Goal: Task Accomplishment & Management: Use online tool/utility

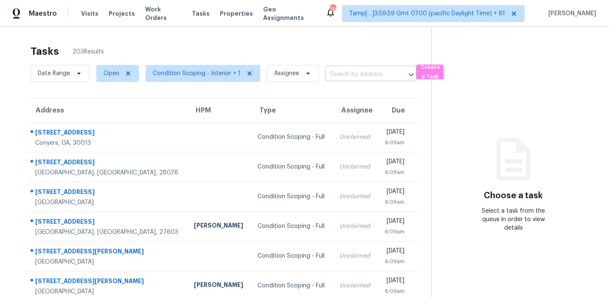
click at [341, 76] on input "text" at bounding box center [358, 74] width 67 height 13
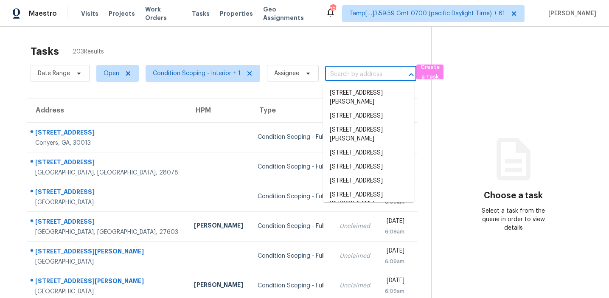
paste input "[STREET_ADDRESS][PERSON_NAME]"
type input "[STREET_ADDRESS][PERSON_NAME]"
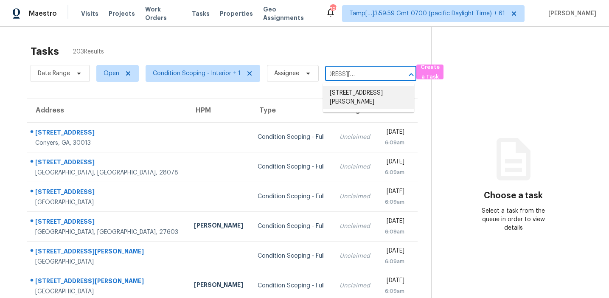
click at [354, 90] on li "[STREET_ADDRESS][PERSON_NAME]" at bounding box center [368, 97] width 91 height 23
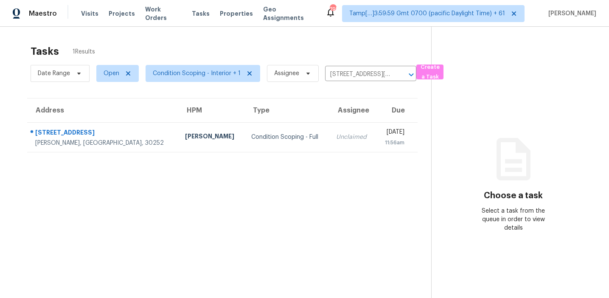
click at [329, 132] on td "Unclaimed" at bounding box center [352, 137] width 47 height 30
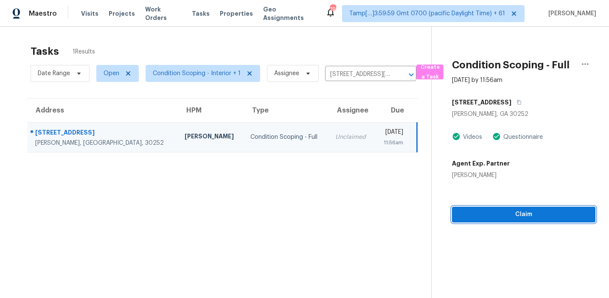
click at [490, 212] on span "Claim" at bounding box center [523, 214] width 130 height 11
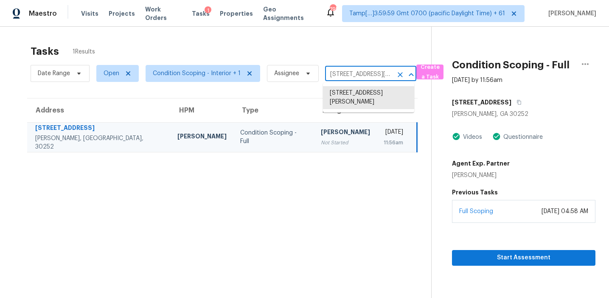
click at [349, 73] on input "[STREET_ADDRESS][PERSON_NAME]" at bounding box center [358, 74] width 67 height 13
paste input "[STREET_ADDRESS]"
click at [354, 78] on input "[STREET_ADDRESS][PERSON_NAME]" at bounding box center [358, 74] width 67 height 13
paste input "[STREET_ADDRESS]"
click at [363, 70] on input "[STREET_ADDRESS][PERSON_NAME]" at bounding box center [358, 74] width 67 height 13
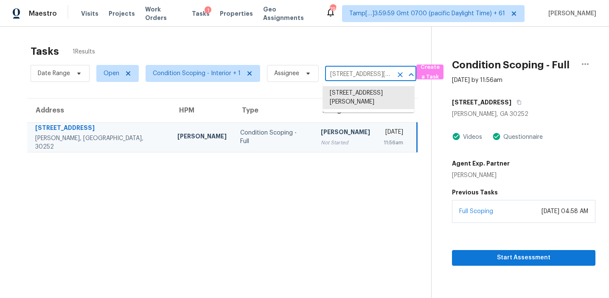
paste input "[STREET_ADDRESS]"
type input "[STREET_ADDRESS]"
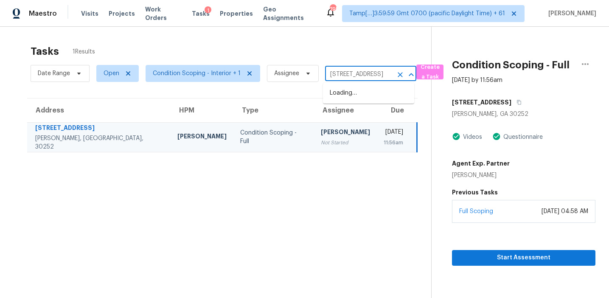
scroll to position [0, 61]
click at [364, 89] on li "[STREET_ADDRESS]" at bounding box center [368, 93] width 91 height 14
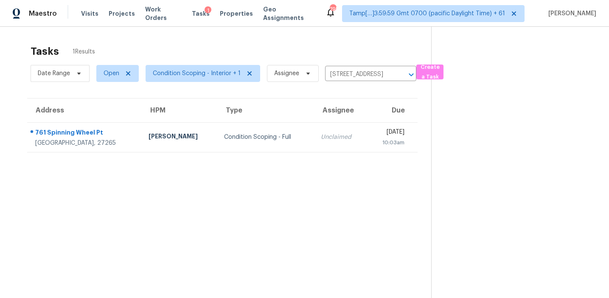
click at [374, 139] on div "10:03am" at bounding box center [389, 142] width 31 height 8
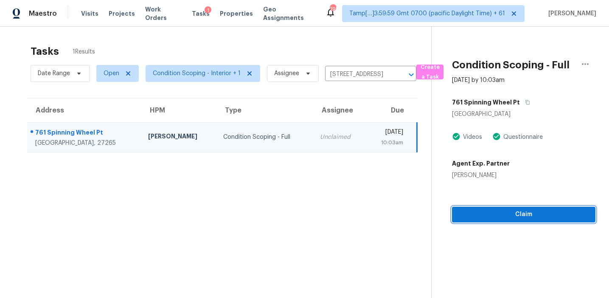
click at [473, 212] on span "Claim" at bounding box center [523, 214] width 130 height 11
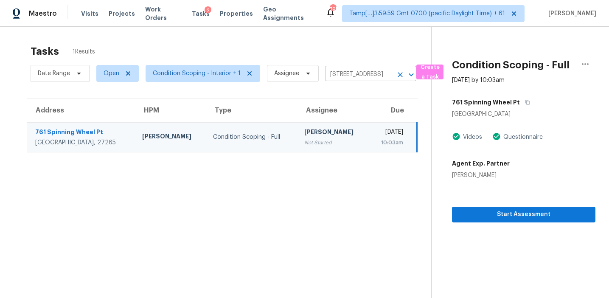
click at [358, 71] on input "[STREET_ADDRESS]" at bounding box center [358, 74] width 67 height 13
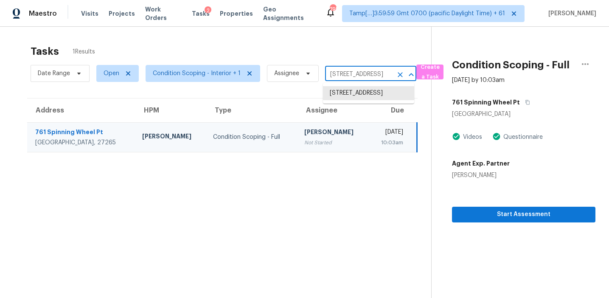
paste input "[STREET_ADDRESS][PERSON_NAME]"
click at [337, 73] on input "[STREET_ADDRESS]" at bounding box center [358, 74] width 67 height 13
paste input "[STREET_ADDRESS][PERSON_NAME]"
click at [352, 75] on input "[STREET_ADDRESS]" at bounding box center [358, 74] width 67 height 13
paste input "[STREET_ADDRESS]"
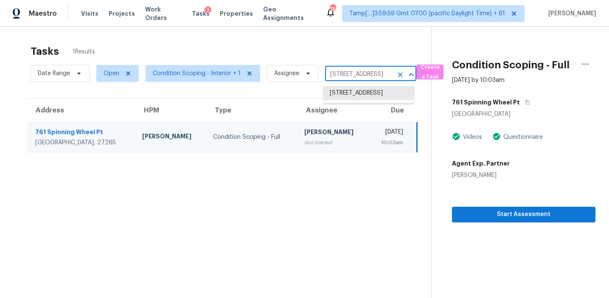
click at [329, 73] on input "[STREET_ADDRESS]" at bounding box center [358, 74] width 67 height 13
paste input "[STREET_ADDRESS][PERSON_NAME]"
click at [344, 70] on input "[STREET_ADDRESS]" at bounding box center [358, 74] width 67 height 13
paste input "[STREET_ADDRESS][PERSON_NAME]"
type input "[STREET_ADDRESS][PERSON_NAME]"
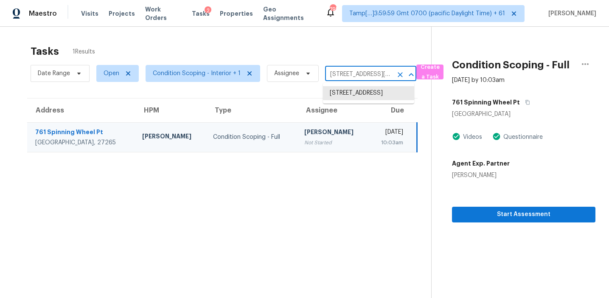
scroll to position [0, 46]
click at [344, 94] on li "[STREET_ADDRESS]" at bounding box center [368, 93] width 91 height 14
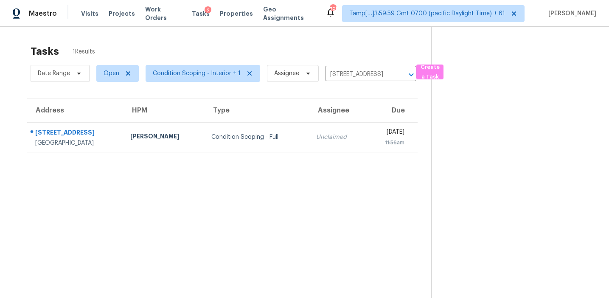
click at [316, 138] on div "Unclaimed" at bounding box center [338, 137] width 44 height 8
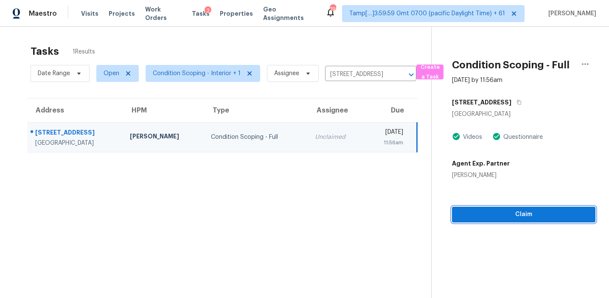
click at [484, 217] on span "Claim" at bounding box center [523, 214] width 130 height 11
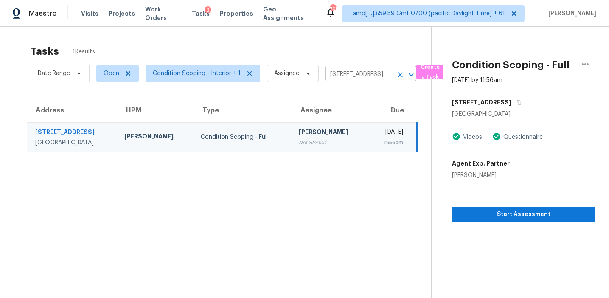
click at [335, 75] on input "[STREET_ADDRESS]" at bounding box center [358, 74] width 67 height 13
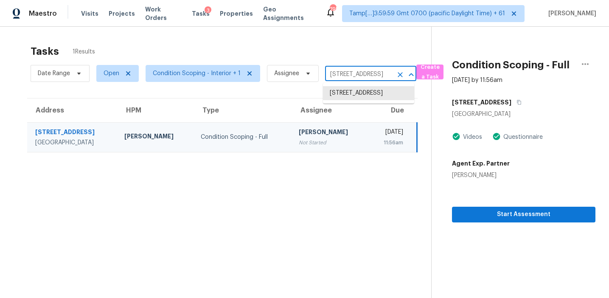
paste input "[STREET_ADDRESS][PERSON_NAME]"
click at [342, 74] on input "[STREET_ADDRESS]" at bounding box center [358, 74] width 67 height 13
paste input "[STREET_ADDRESS]"
click at [352, 72] on input "[STREET_ADDRESS]" at bounding box center [358, 74] width 67 height 13
paste input "[STREET_ADDRESS][PERSON_NAME]"
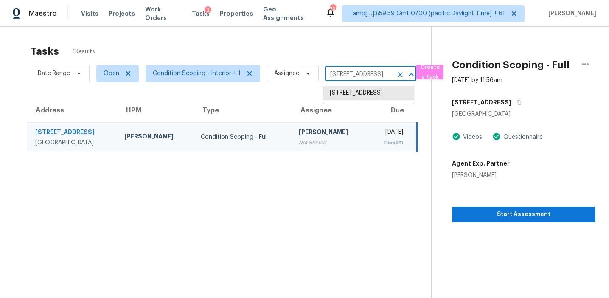
click at [348, 73] on input "[STREET_ADDRESS]" at bounding box center [358, 74] width 67 height 13
paste input "[STREET_ADDRESS][PERSON_NAME]"
click at [335, 76] on input "[STREET_ADDRESS]" at bounding box center [358, 74] width 67 height 13
paste input "[STREET_ADDRESS][PERSON_NAME]"
click at [361, 70] on input "[STREET_ADDRESS]" at bounding box center [358, 74] width 67 height 13
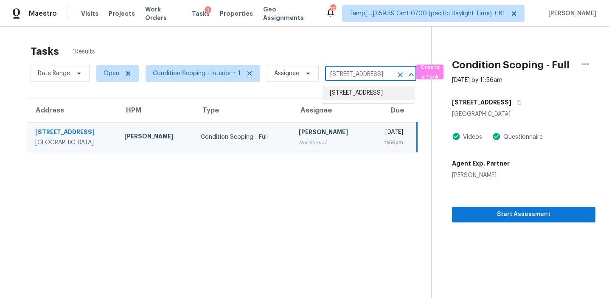
paste input "[STREET_ADDRESS][PERSON_NAME]"
type input "[STREET_ADDRESS][PERSON_NAME]"
click at [369, 92] on li "[STREET_ADDRESS][PERSON_NAME]" at bounding box center [368, 97] width 91 height 23
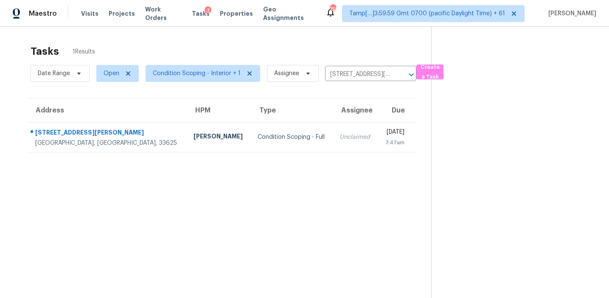
click at [377, 137] on td "[DATE] 7:47am" at bounding box center [397, 137] width 40 height 30
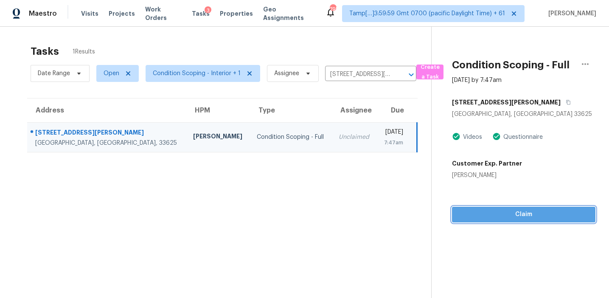
click at [483, 214] on span "Claim" at bounding box center [523, 214] width 130 height 11
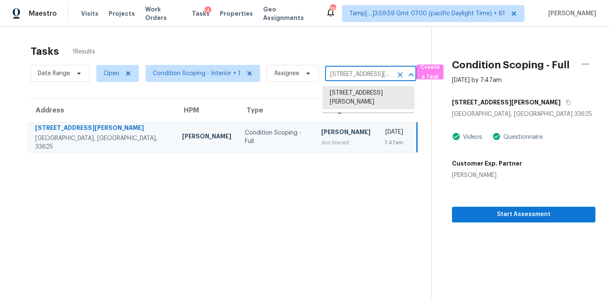
click at [340, 75] on input "[STREET_ADDRESS][PERSON_NAME]" at bounding box center [358, 74] width 67 height 13
paste input "[STREET_ADDRESS][PERSON_NAME]"
type input "[STREET_ADDRESS][PERSON_NAME]"
click at [349, 95] on li "[STREET_ADDRESS]" at bounding box center [368, 93] width 91 height 14
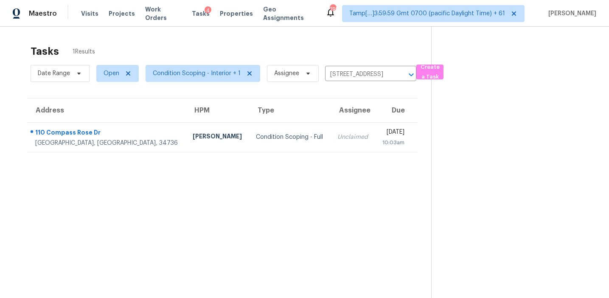
click at [382, 130] on div "[DATE]" at bounding box center [393, 133] width 22 height 11
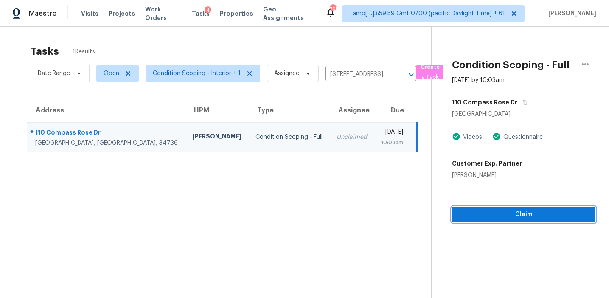
click at [492, 212] on span "Claim" at bounding box center [523, 214] width 130 height 11
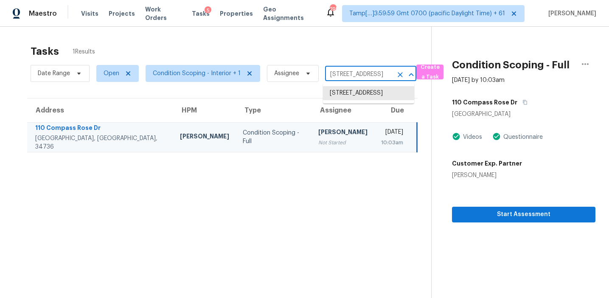
click at [355, 75] on input "[STREET_ADDRESS]" at bounding box center [358, 74] width 67 height 13
paste input "[STREET_ADDRESS][PERSON_NAME]"
click at [347, 76] on input "[STREET_ADDRESS]" at bounding box center [358, 74] width 67 height 13
paste input "[STREET_ADDRESS][PERSON_NAME]"
type input "[STREET_ADDRESS][PERSON_NAME]"
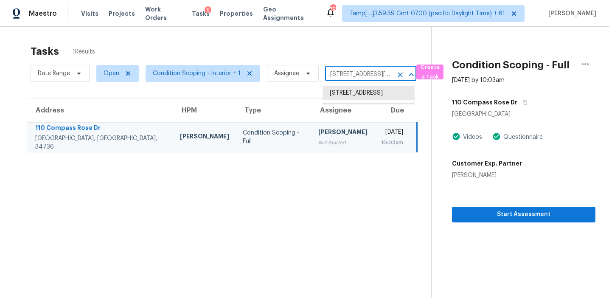
scroll to position [0, 34]
click at [353, 94] on li "[STREET_ADDRESS][PERSON_NAME]" at bounding box center [368, 97] width 91 height 23
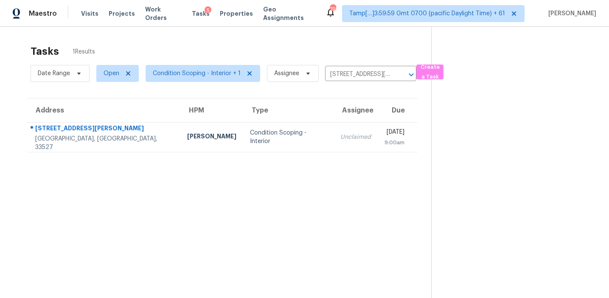
click at [384, 137] on div "[DATE]" at bounding box center [394, 133] width 20 height 11
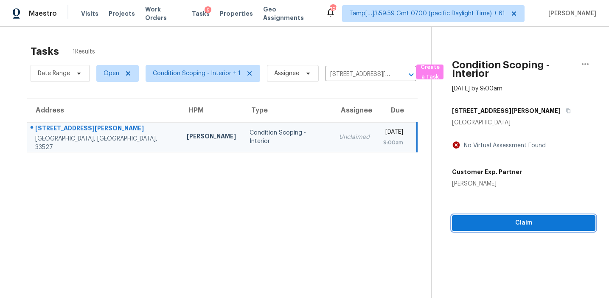
click at [497, 228] on button "Claim" at bounding box center [523, 223] width 143 height 16
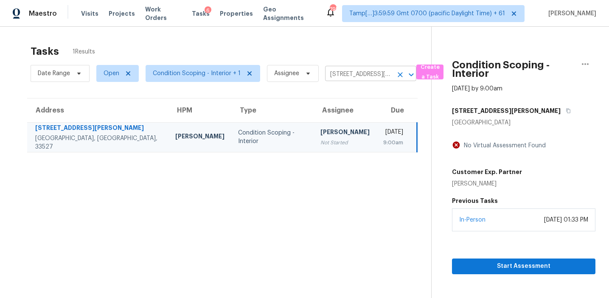
click at [349, 76] on input "[STREET_ADDRESS][PERSON_NAME]" at bounding box center [358, 74] width 67 height 13
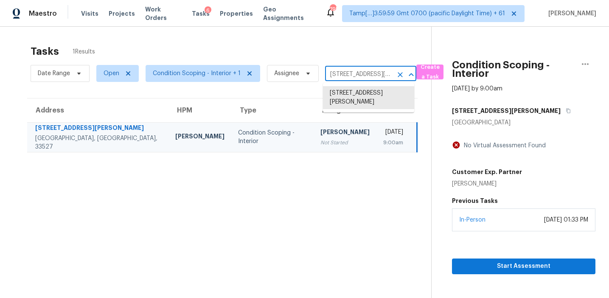
paste input "[STREET_ADDRESS]"
type input "27436 Sereno [GEOGRAPHIC_DATA]"
click at [355, 96] on li "27436 Sereno, [GEOGRAPHIC_DATA]" at bounding box center [368, 97] width 91 height 23
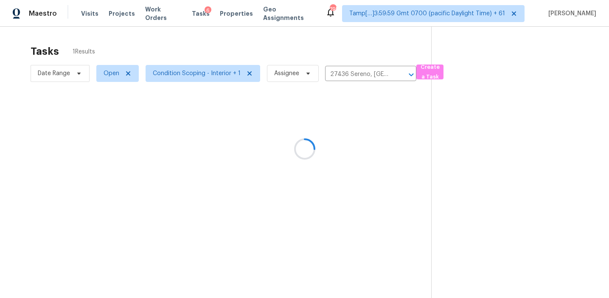
click at [352, 135] on div at bounding box center [304, 149] width 609 height 298
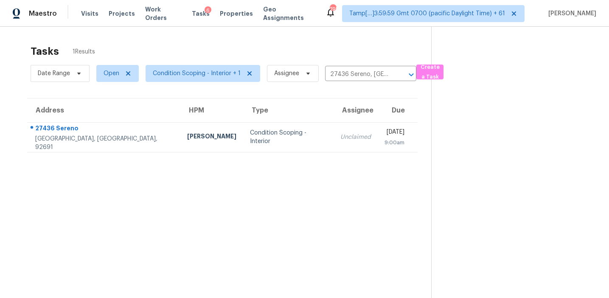
click at [384, 135] on div "[DATE]" at bounding box center [394, 133] width 20 height 11
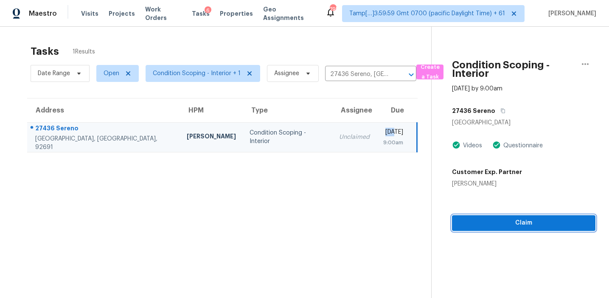
click at [492, 225] on span "Claim" at bounding box center [523, 223] width 130 height 11
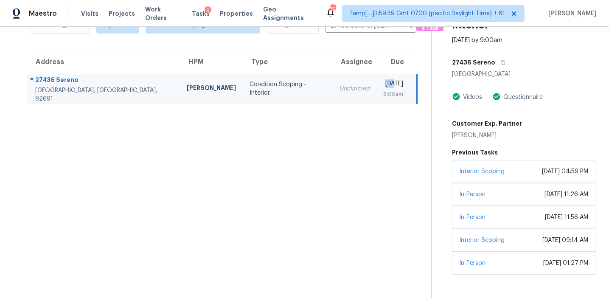
scroll to position [67, 0]
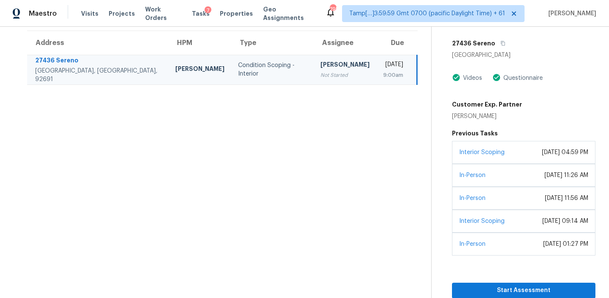
click at [321, 140] on section "Tasks 1 Results Date Range Open Condition Scoping - Interior + 1 Assignee 27436…" at bounding box center [222, 135] width 417 height 325
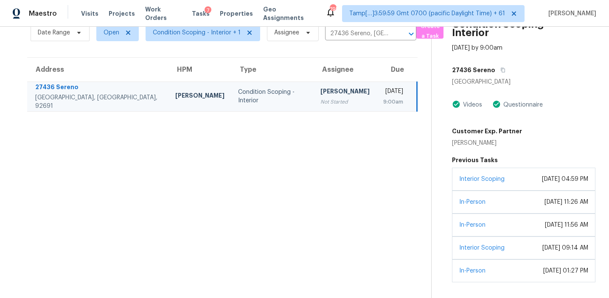
scroll to position [0, 0]
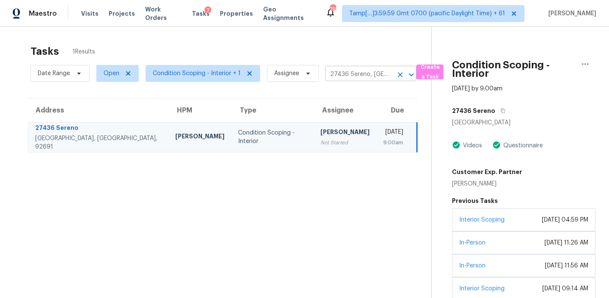
click at [339, 72] on input "27436 Sereno, [GEOGRAPHIC_DATA]" at bounding box center [358, 74] width 67 height 13
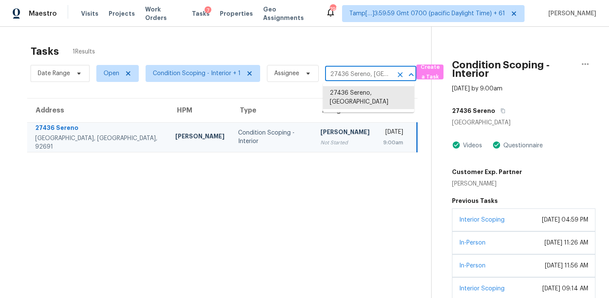
paste input "[STREET_ADDRESS][PERSON_NAME]"
type input "[STREET_ADDRESS][PERSON_NAME]"
click at [345, 92] on li "[STREET_ADDRESS][PERSON_NAME]" at bounding box center [368, 97] width 91 height 23
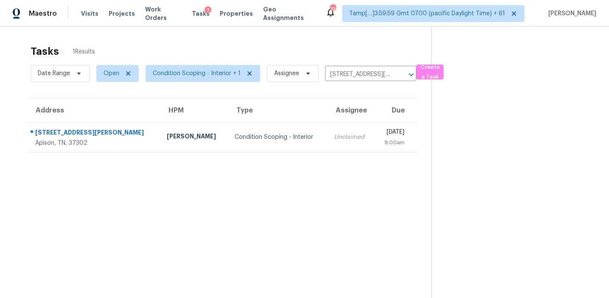
click at [375, 134] on td "[DATE] 9:00am" at bounding box center [396, 137] width 43 height 30
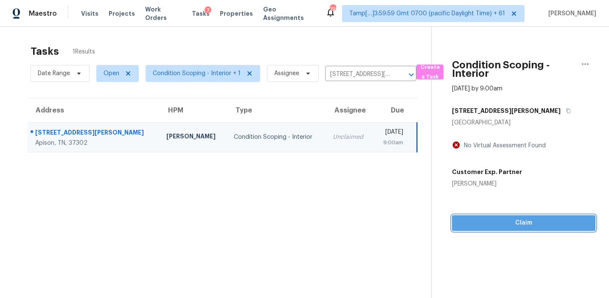
click at [501, 222] on span "Claim" at bounding box center [523, 223] width 130 height 11
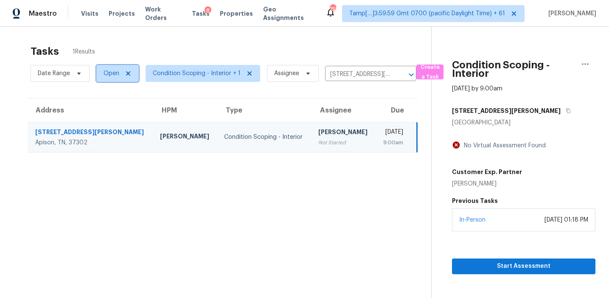
click at [112, 78] on span "Open" at bounding box center [117, 73] width 42 height 17
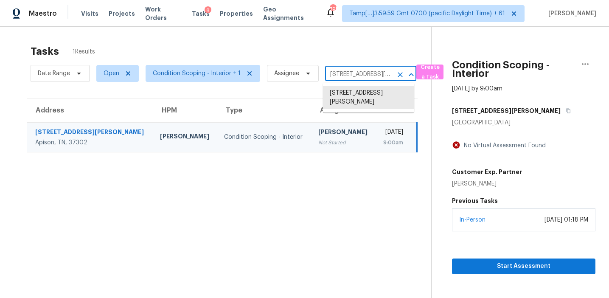
click at [341, 76] on input "[STREET_ADDRESS][PERSON_NAME]" at bounding box center [358, 74] width 67 height 13
paste input "[STREET_ADDRESS][PERSON_NAME]"
type input "[STREET_ADDRESS][PERSON_NAME]"
click at [351, 92] on li "[STREET_ADDRESS][PERSON_NAME]" at bounding box center [368, 97] width 91 height 23
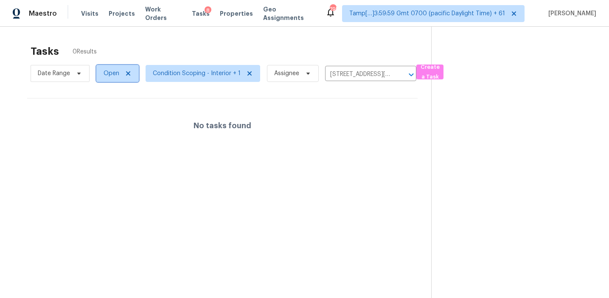
click at [112, 75] on span "Open" at bounding box center [111, 73] width 16 height 8
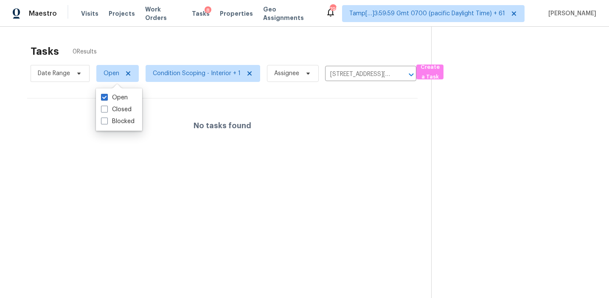
click at [114, 128] on div "Open Closed Blocked" at bounding box center [119, 109] width 46 height 42
click at [114, 124] on label "Blocked" at bounding box center [118, 121] width 34 height 8
click at [106, 123] on input "Blocked" at bounding box center [104, 120] width 6 height 6
checkbox input "true"
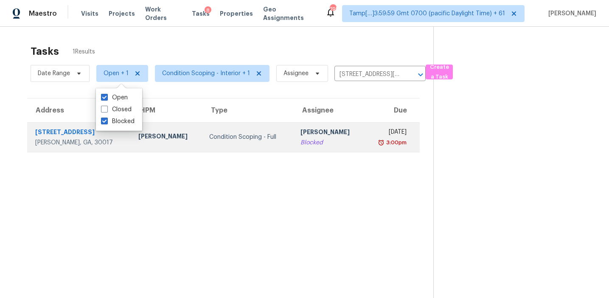
click at [261, 145] on td "Condition Scoping - Full" at bounding box center [247, 137] width 91 height 30
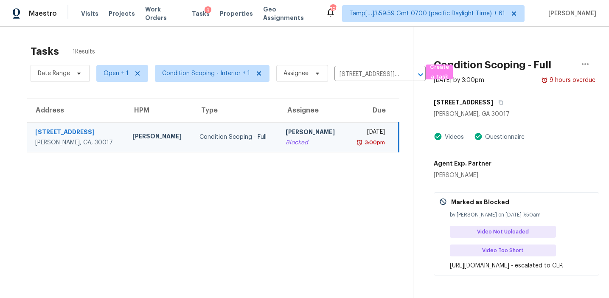
scroll to position [28, 0]
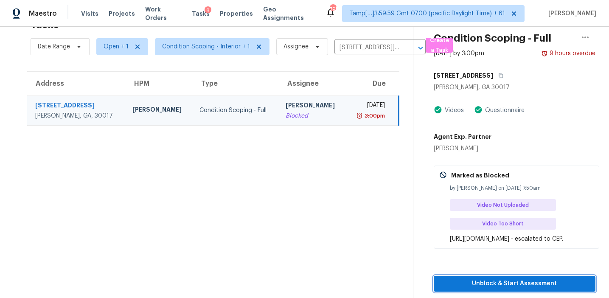
click at [500, 284] on button "Unblock & Start Assessment" at bounding box center [514, 284] width 162 height 16
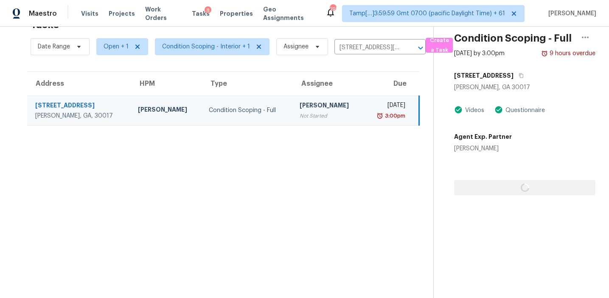
scroll to position [27, 0]
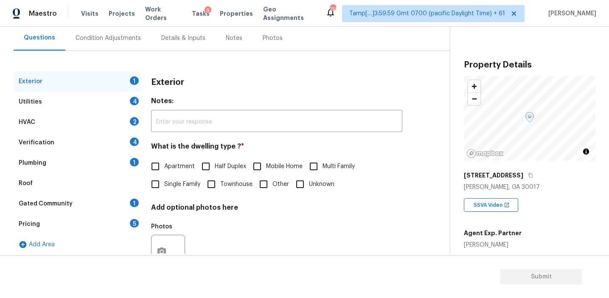
scroll to position [79, 0]
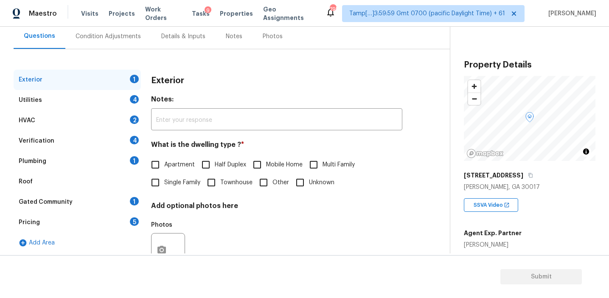
click at [128, 217] on div "Pricing 5" at bounding box center [77, 222] width 127 height 20
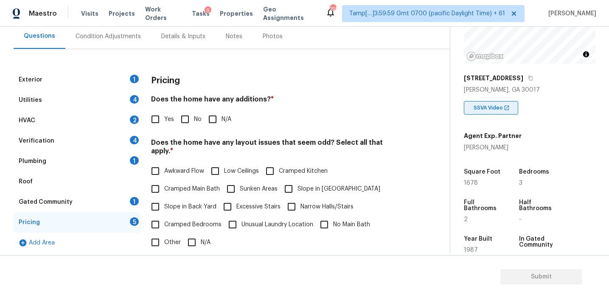
scroll to position [96, 0]
click at [440, 198] on div "Back to tasks Condition Scoping - Full [DATE] by 3:00 pm 9 Hours Overdue [PERSO…" at bounding box center [232, 181] width 436 height 441
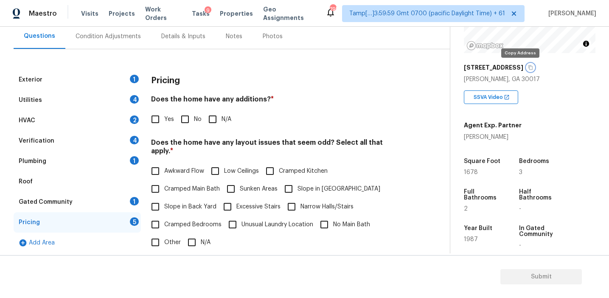
click at [528, 65] on icon "button" at bounding box center [530, 67] width 4 height 5
click at [179, 88] on div "Pricing" at bounding box center [276, 81] width 251 height 22
click at [129, 140] on div "Verification 4" at bounding box center [77, 141] width 127 height 20
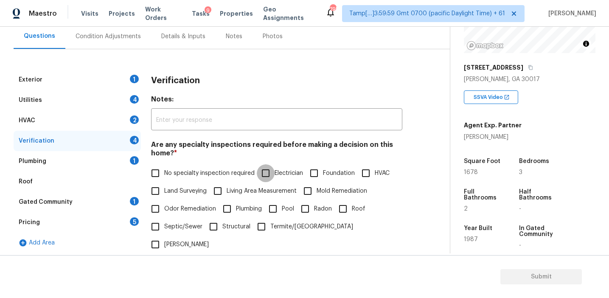
click at [269, 174] on input "Electrician" at bounding box center [266, 173] width 18 height 18
checkbox input "true"
click at [170, 228] on span "Septic/Sewer" at bounding box center [183, 226] width 38 height 9
click at [164, 228] on input "Septic/Sewer" at bounding box center [155, 227] width 18 height 18
checkbox input "true"
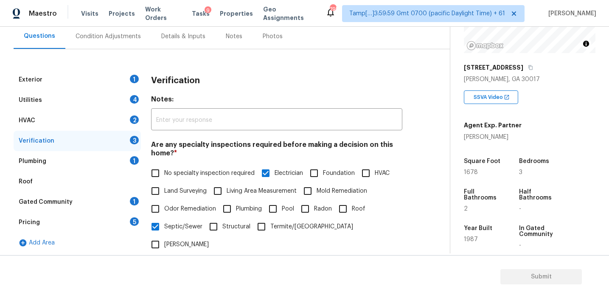
click at [94, 225] on div "Pricing 5" at bounding box center [77, 222] width 127 height 20
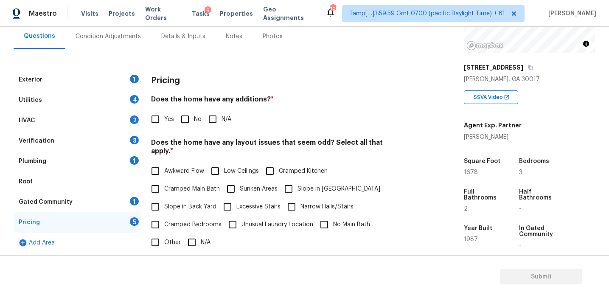
click at [110, 135] on div "Verification 3" at bounding box center [77, 141] width 127 height 20
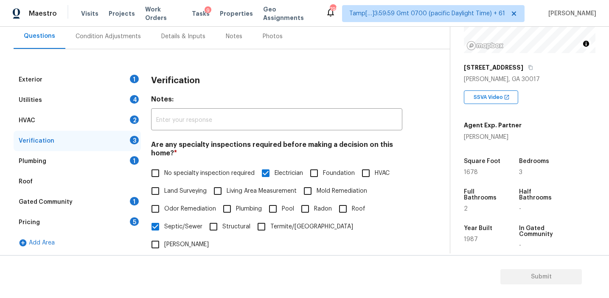
scroll to position [212, 0]
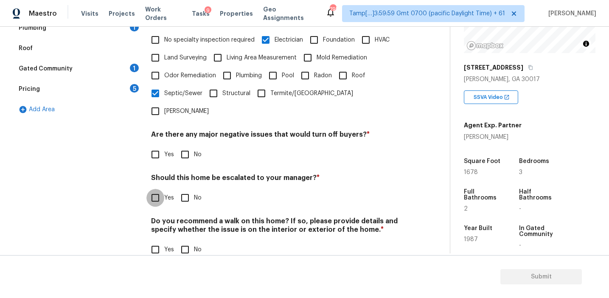
click at [153, 189] on input "Yes" at bounding box center [155, 198] width 18 height 18
checkbox input "true"
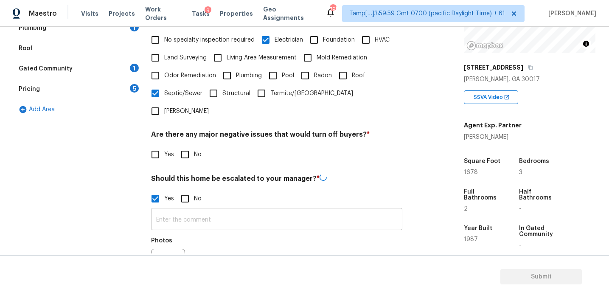
click at [164, 210] on input "text" at bounding box center [276, 220] width 251 height 20
click at [165, 260] on icon "button" at bounding box center [162, 265] width 10 height 10
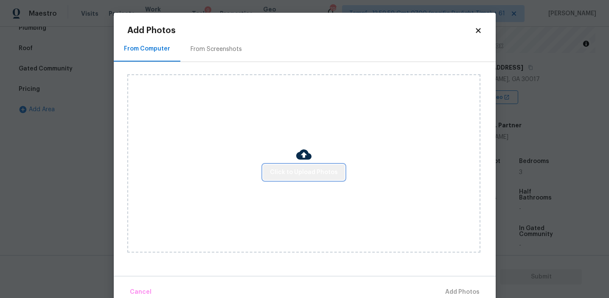
click at [311, 169] on span "Click to Upload Photos" at bounding box center [304, 172] width 68 height 11
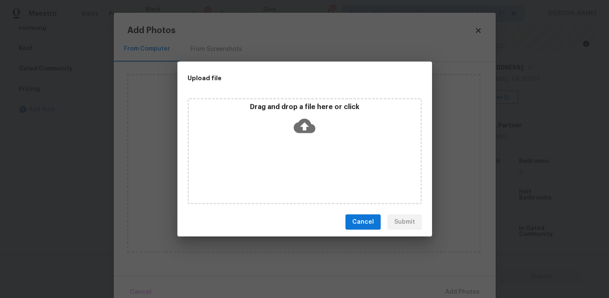
click at [307, 104] on p "Drag and drop a file here or click" at bounding box center [305, 107] width 232 height 9
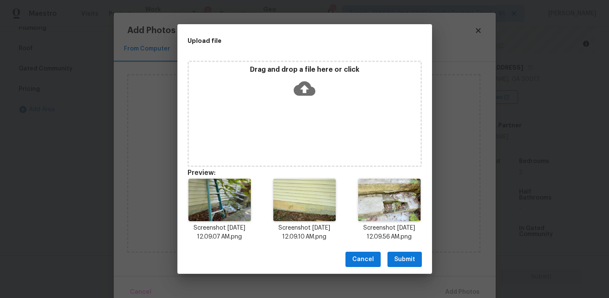
click at [397, 259] on span "Submit" at bounding box center [404, 259] width 21 height 11
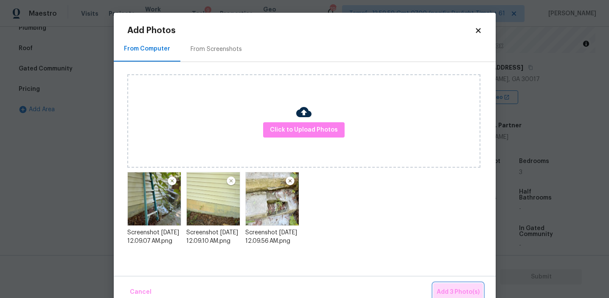
click at [446, 288] on span "Add 3 Photo(s)" at bounding box center [457, 292] width 43 height 11
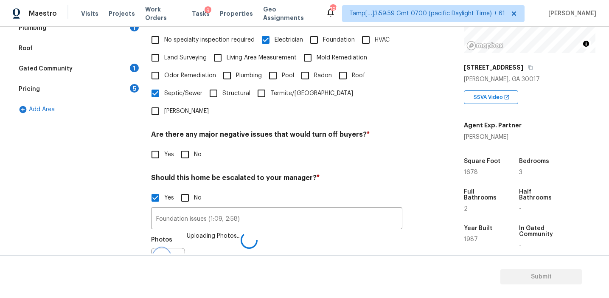
scroll to position [223, 0]
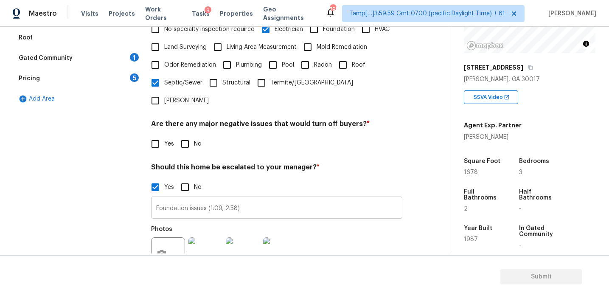
click at [247, 198] on input "Foundation issues (1:09, 2:58)" at bounding box center [276, 208] width 251 height 20
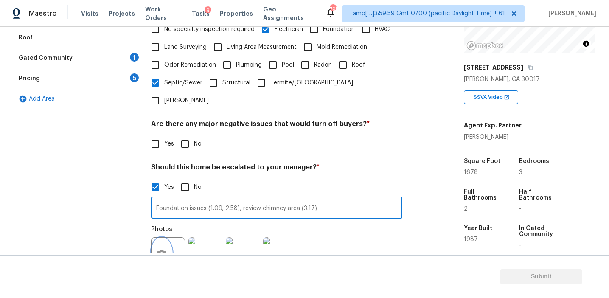
click at [159, 250] on icon "button" at bounding box center [161, 254] width 8 height 8
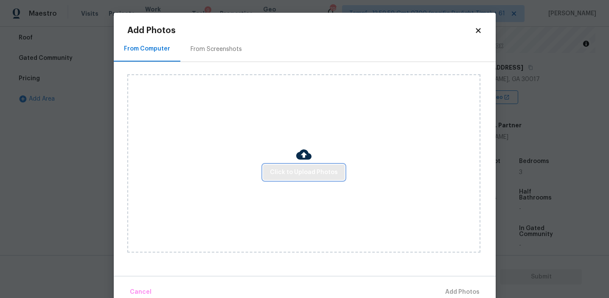
click at [295, 179] on button "Click to Upload Photos" at bounding box center [303, 173] width 81 height 16
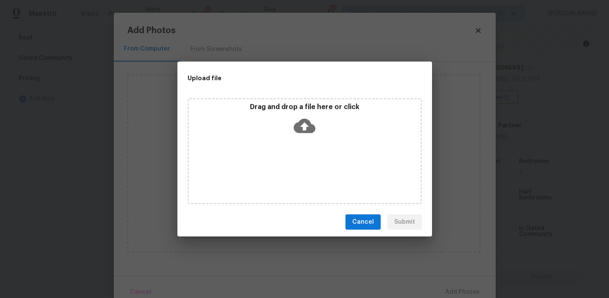
click at [289, 115] on div "Drag and drop a file here or click" at bounding box center [305, 121] width 232 height 36
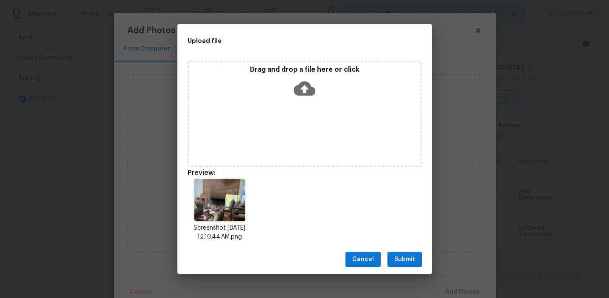
click at [405, 259] on span "Submit" at bounding box center [404, 259] width 21 height 11
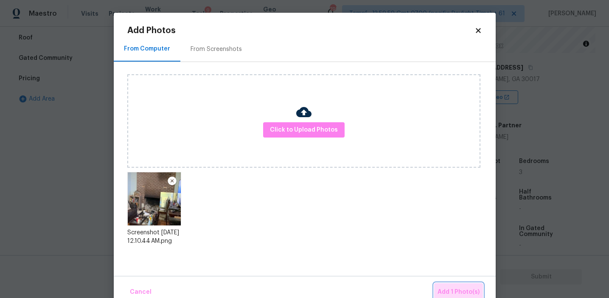
click at [449, 288] on span "Add 1 Photo(s)" at bounding box center [458, 292] width 42 height 11
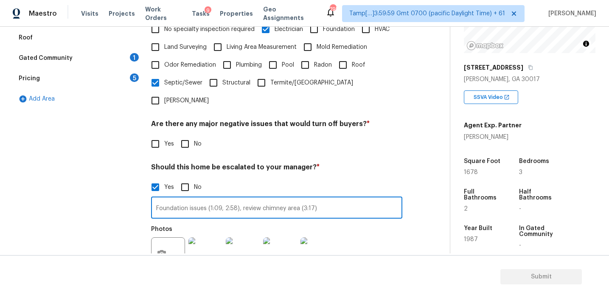
click at [326, 198] on input "Foundation issues (1:09, 2:58), review chimney area (3:17)" at bounding box center [276, 208] width 251 height 20
type input "Foundation issues (1:09, 2:58), review chimney area (3:17), electrical issue (3…"
click at [159, 250] on icon "button" at bounding box center [161, 254] width 8 height 8
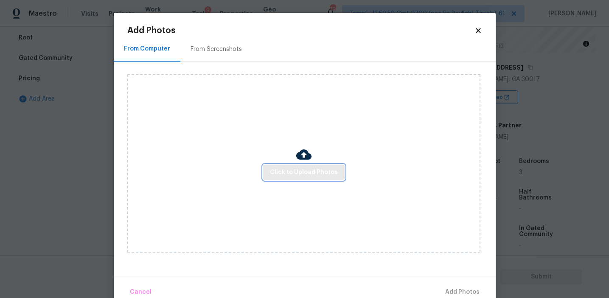
click at [302, 171] on span "Click to Upload Photos" at bounding box center [304, 172] width 68 height 11
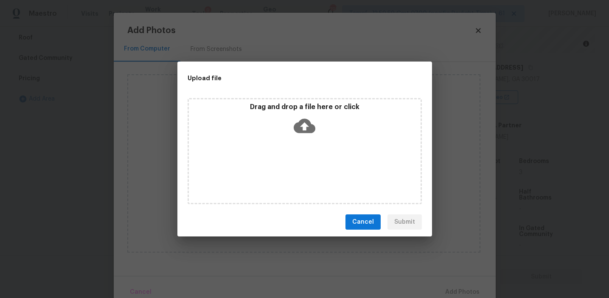
click at [302, 113] on div "Drag and drop a file here or click" at bounding box center [305, 121] width 232 height 36
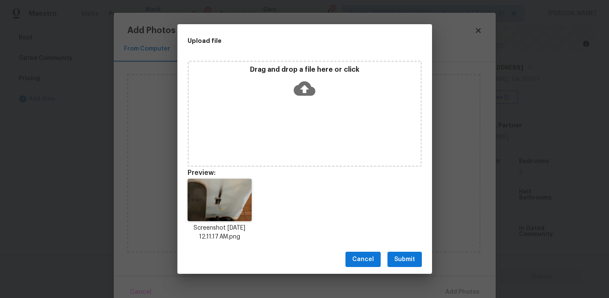
click at [398, 260] on span "Submit" at bounding box center [404, 259] width 21 height 11
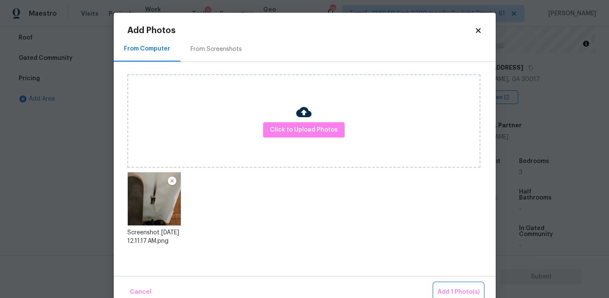
click at [458, 287] on span "Add 1 Photo(s)" at bounding box center [458, 292] width 42 height 11
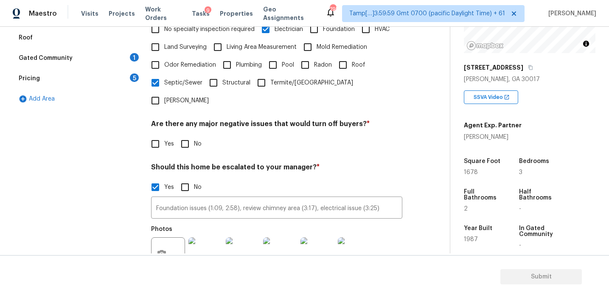
click at [170, 135] on label "Yes" at bounding box center [160, 144] width 28 height 18
click at [164, 135] on input "Yes" at bounding box center [155, 144] width 18 height 18
checkbox input "true"
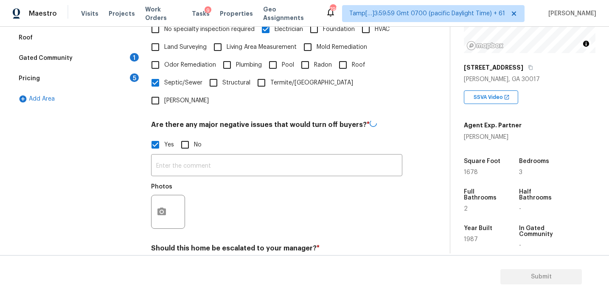
click at [183, 136] on input "No" at bounding box center [185, 145] width 18 height 18
checkbox input "true"
checkbox input "false"
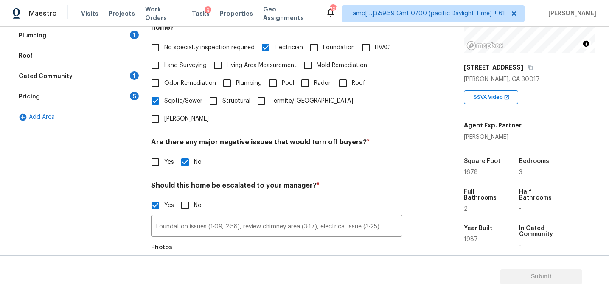
scroll to position [202, 0]
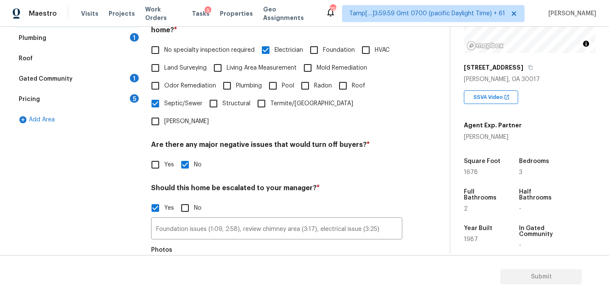
click at [320, 70] on span "Mold Remediation" at bounding box center [341, 68] width 50 height 9
click at [316, 70] on input "Mold Remediation" at bounding box center [308, 68] width 18 height 18
checkbox input "true"
click at [229, 81] on input "Plumbing" at bounding box center [227, 86] width 18 height 18
checkbox input "true"
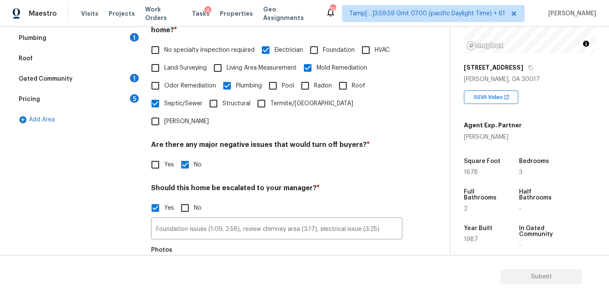
click at [188, 83] on span "Odor Remediation" at bounding box center [190, 85] width 52 height 9
click at [164, 83] on input "Odor Remediation" at bounding box center [155, 86] width 18 height 18
checkbox input "true"
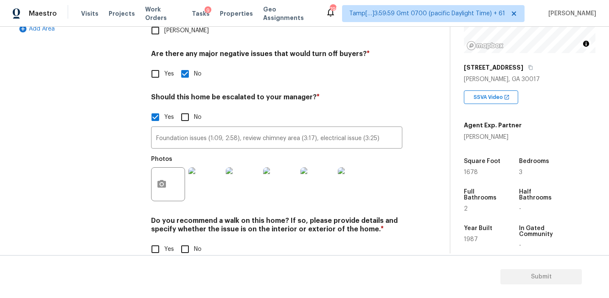
click at [187, 240] on input "No" at bounding box center [185, 249] width 18 height 18
checkbox input "true"
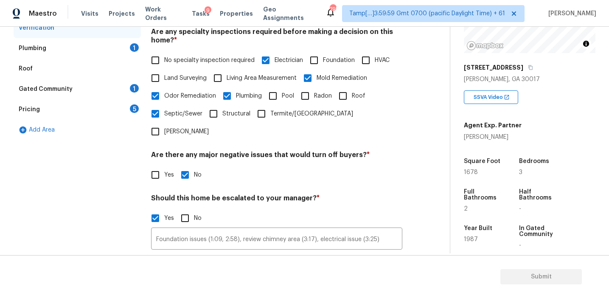
scroll to position [187, 0]
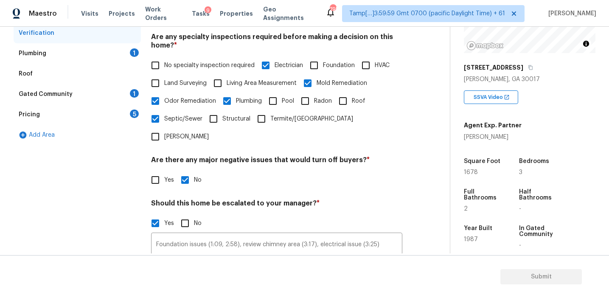
click at [128, 116] on div "Pricing 5" at bounding box center [77, 114] width 127 height 20
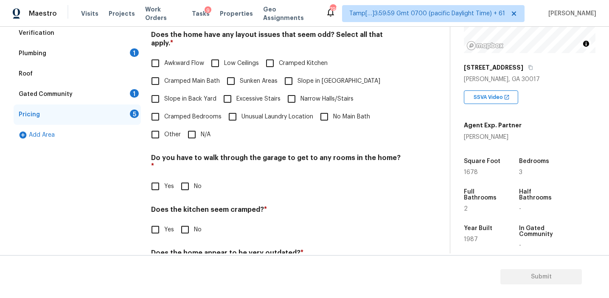
scroll to position [142, 0]
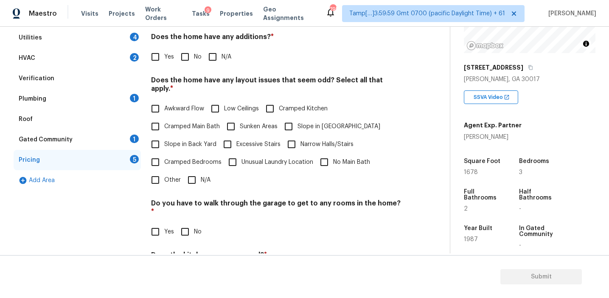
click at [188, 59] on input "No" at bounding box center [185, 57] width 18 height 18
checkbox input "true"
click at [189, 140] on span "Slope in Back Yard" at bounding box center [190, 144] width 52 height 9
click at [164, 135] on input "Slope in Back Yard" at bounding box center [155, 144] width 18 height 18
checkbox input "true"
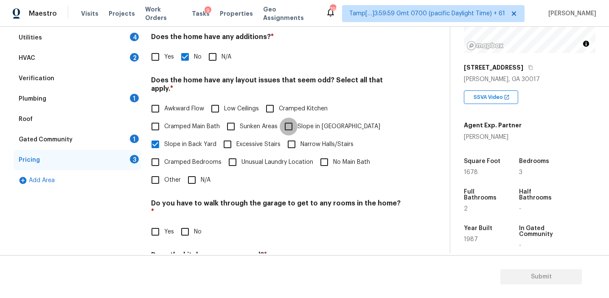
click at [292, 117] on input "Slope in [GEOGRAPHIC_DATA]" at bounding box center [289, 126] width 18 height 18
checkbox input "true"
click at [179, 158] on span "Cramped Bedrooms" at bounding box center [192, 162] width 57 height 9
click at [164, 153] on input "Cramped Bedrooms" at bounding box center [155, 162] width 18 height 18
checkbox input "true"
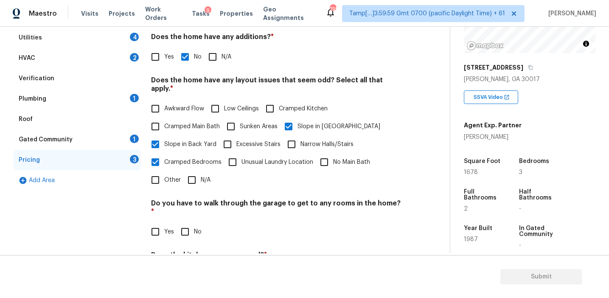
click at [186, 122] on span "Cramped Main Bath" at bounding box center [192, 126] width 56 height 9
click at [164, 120] on input "Cramped Main Bath" at bounding box center [155, 126] width 18 height 18
checkbox input "true"
click at [161, 171] on input "Other" at bounding box center [155, 180] width 18 height 18
checkbox input "true"
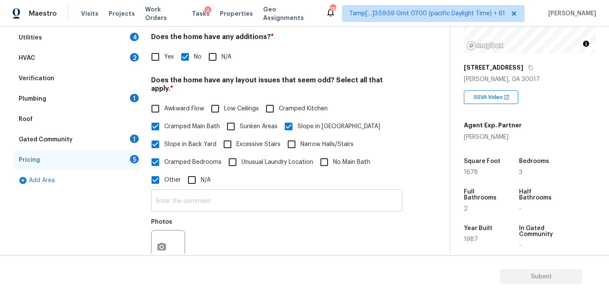
click at [168, 191] on input "text" at bounding box center [276, 201] width 251 height 20
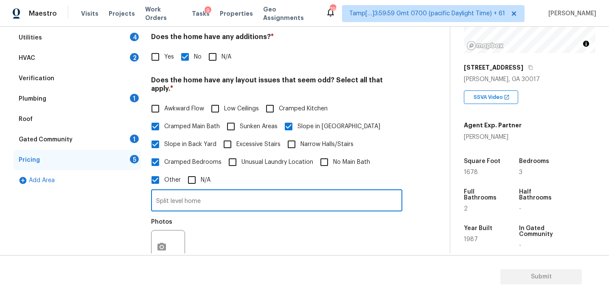
type input "Split level home"
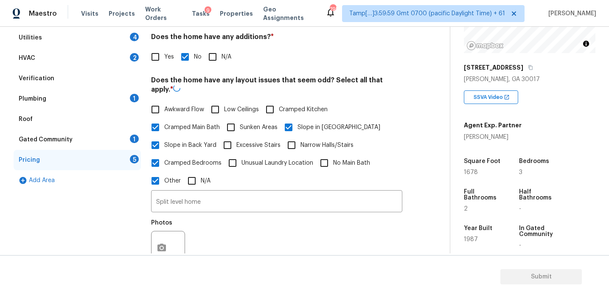
click at [245, 216] on div "Photos" at bounding box center [276, 242] width 251 height 55
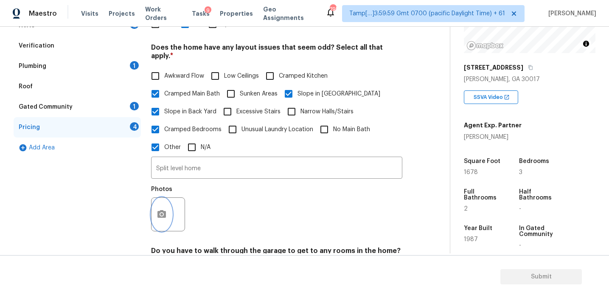
click at [158, 209] on icon "button" at bounding box center [162, 214] width 10 height 10
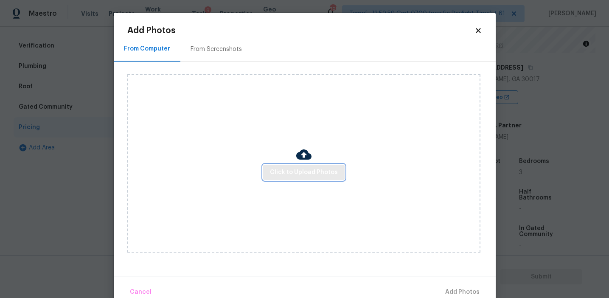
click at [287, 167] on span "Click to Upload Photos" at bounding box center [304, 172] width 68 height 11
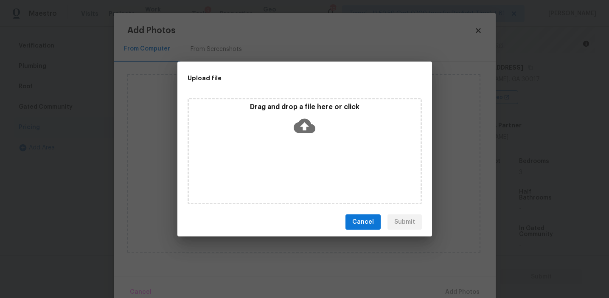
click at [293, 101] on div "Drag and drop a file here or click" at bounding box center [304, 151] width 234 height 106
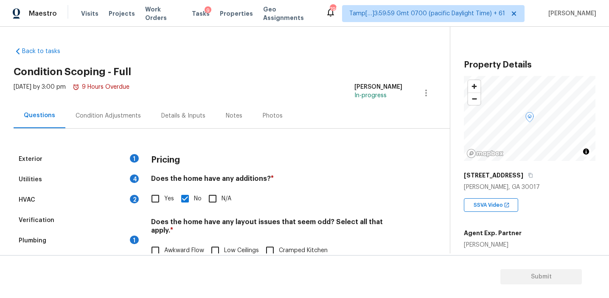
scroll to position [108, 0]
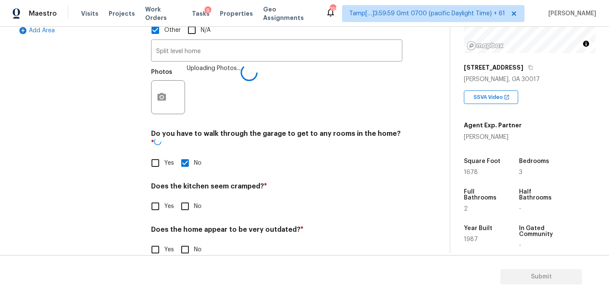
click at [183, 197] on input "No" at bounding box center [185, 206] width 18 height 18
checkbox input "true"
click at [162, 240] on input "Yes" at bounding box center [155, 249] width 18 height 18
checkbox input "true"
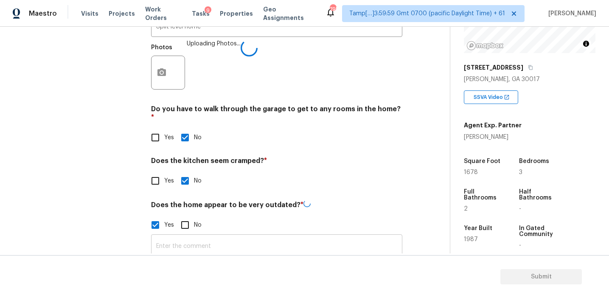
scroll to position [314, 0]
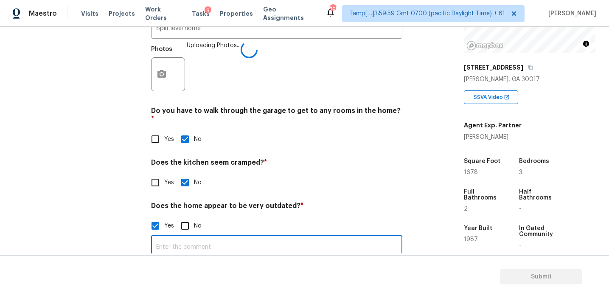
click at [164, 237] on input "text" at bounding box center [276, 247] width 251 height 20
type input "Home is messy and in poor condition"
click at [106, 225] on div "Exterior 1 Utilities 4 HVAC 2 Verification Plumbing 1 Roof Gated Community 1 Pr…" at bounding box center [77, 51] width 127 height 433
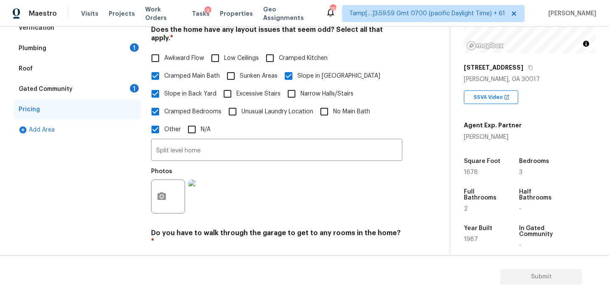
click at [114, 92] on div "Gated Community 1" at bounding box center [77, 89] width 127 height 20
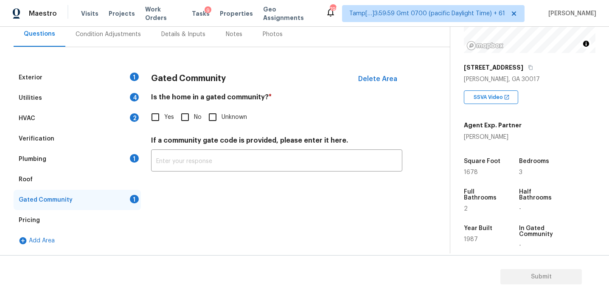
click at [182, 114] on input "No" at bounding box center [185, 117] width 18 height 18
checkbox input "true"
click at [116, 151] on div "Plumbing 1" at bounding box center [77, 159] width 127 height 20
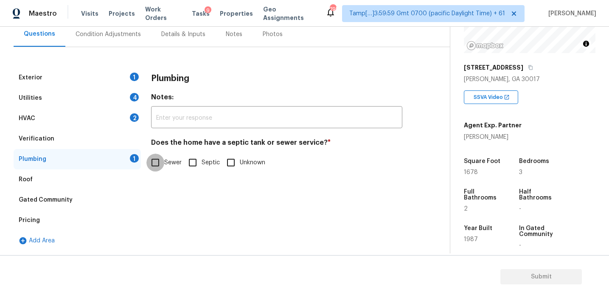
click at [162, 161] on input "Sewer" at bounding box center [155, 163] width 18 height 18
checkbox input "true"
click at [206, 160] on span "Septic" at bounding box center [210, 162] width 18 height 9
click at [201, 160] on input "Septic" at bounding box center [193, 163] width 18 height 18
checkbox input "true"
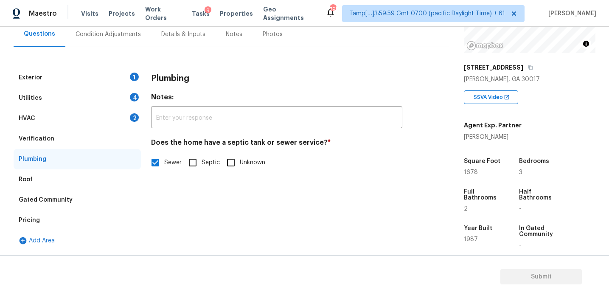
checkbox input "false"
click at [86, 134] on div "Verification" at bounding box center [77, 139] width 127 height 20
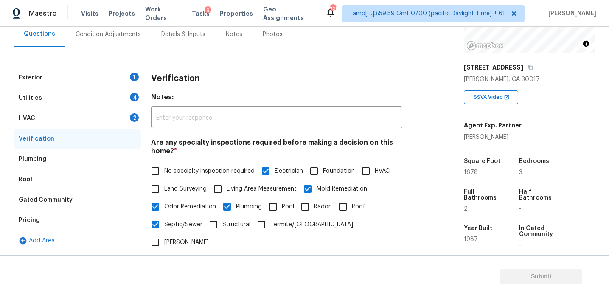
click at [87, 123] on div "HVAC 2" at bounding box center [77, 118] width 127 height 20
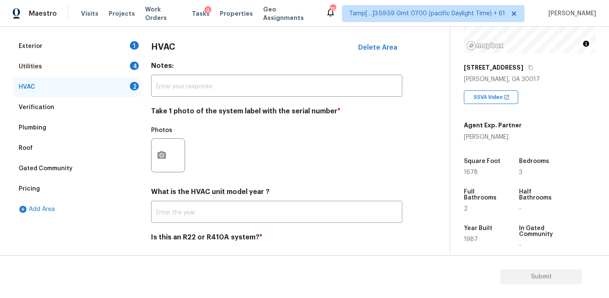
scroll to position [139, 0]
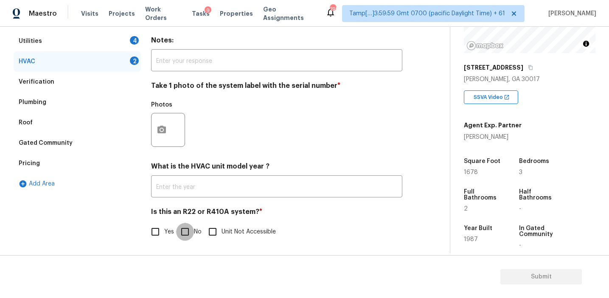
click at [186, 226] on input "No" at bounding box center [185, 232] width 18 height 18
checkbox input "true"
click at [156, 128] on button "button" at bounding box center [161, 129] width 20 height 33
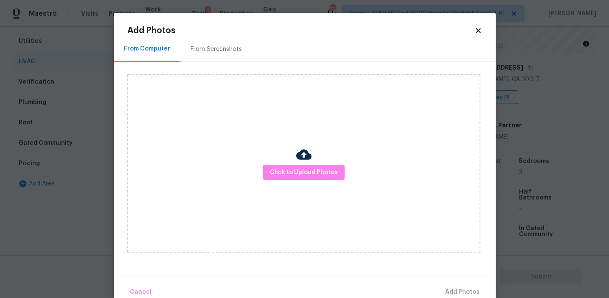
click at [209, 44] on div "From Screenshots" at bounding box center [216, 48] width 72 height 25
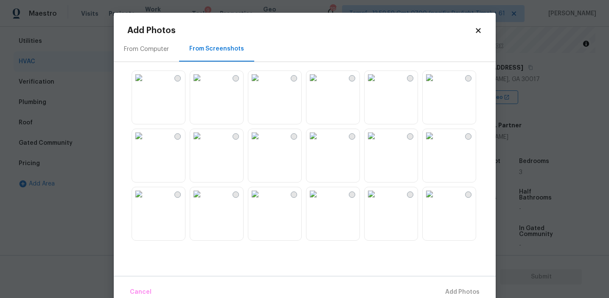
click at [204, 84] on img at bounding box center [197, 78] width 14 height 14
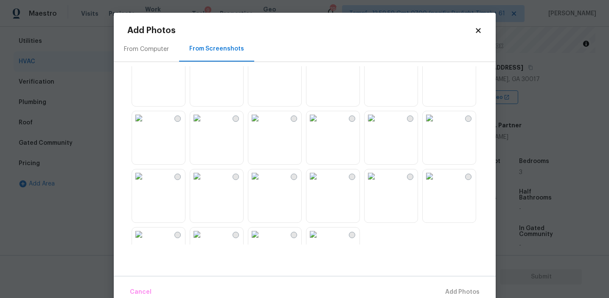
scroll to position [0, 0]
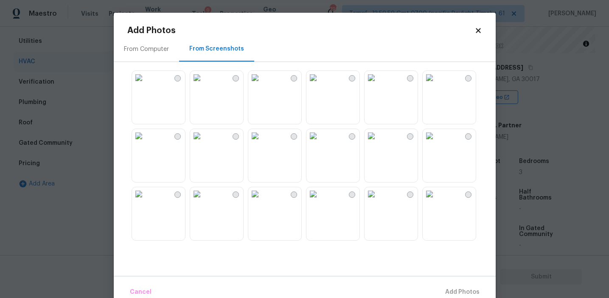
click at [162, 50] on div "From Computer" at bounding box center [146, 49] width 45 height 8
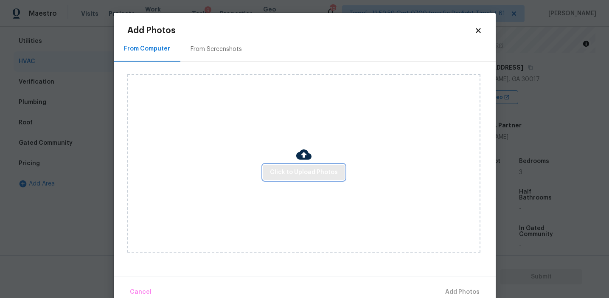
click at [293, 174] on span "Click to Upload Photos" at bounding box center [304, 172] width 68 height 11
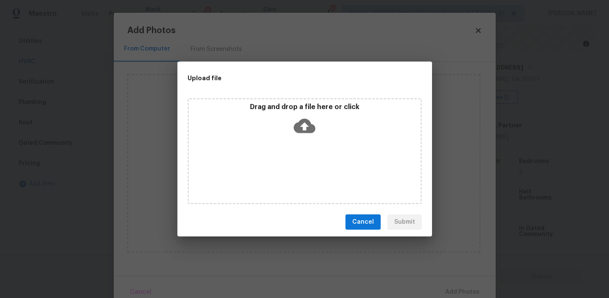
click at [291, 117] on div "Drag and drop a file here or click" at bounding box center [305, 121] width 232 height 36
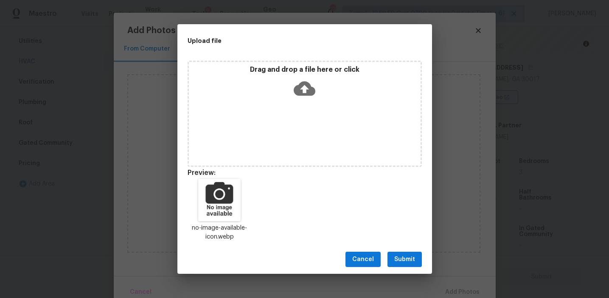
click at [405, 257] on span "Submit" at bounding box center [404, 259] width 21 height 11
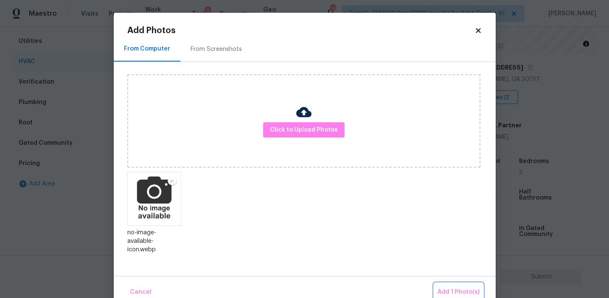
click at [460, 288] on span "Add 1 Photo(s)" at bounding box center [458, 292] width 42 height 11
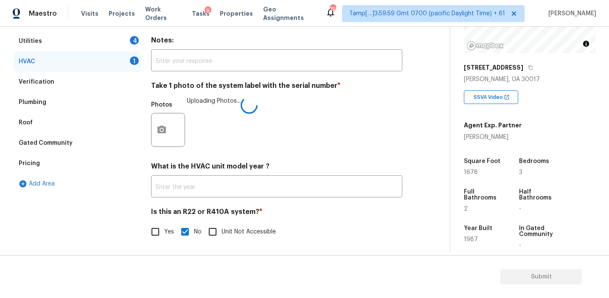
click at [252, 132] on div "Photos Uploading Photos..." at bounding box center [276, 124] width 251 height 55
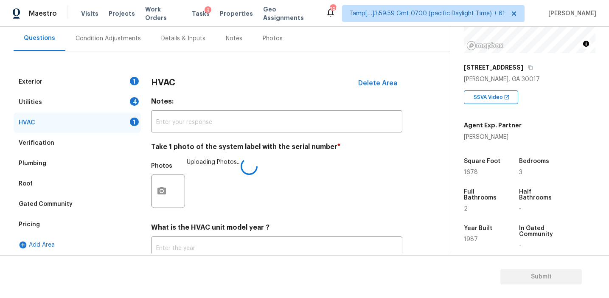
scroll to position [72, 0]
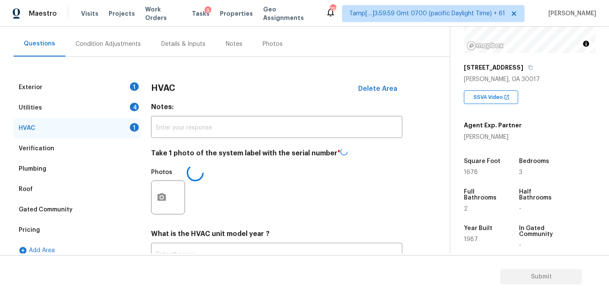
click at [159, 106] on h4 "Notes:" at bounding box center [276, 109] width 251 height 12
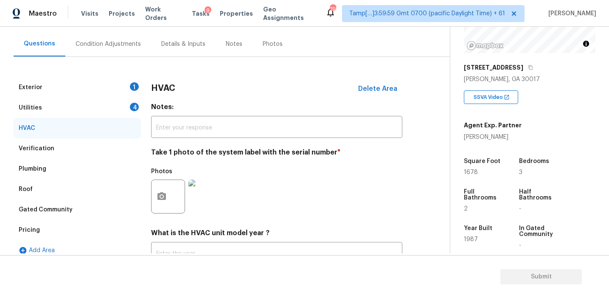
click at [132, 108] on div "4" at bounding box center [134, 107] width 9 height 8
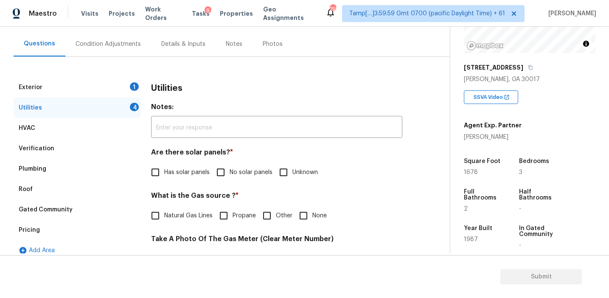
click at [224, 176] on input "No solar panels" at bounding box center [221, 172] width 18 height 18
checkbox input "true"
click at [306, 216] on input "None" at bounding box center [303, 216] width 18 height 18
checkbox input "true"
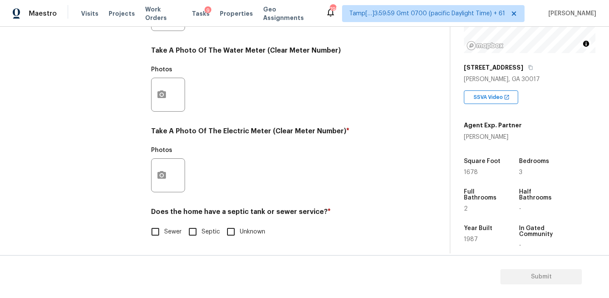
click at [159, 232] on input "Sewer" at bounding box center [155, 232] width 18 height 18
checkbox input "true"
click at [158, 173] on icon "button" at bounding box center [161, 175] width 8 height 8
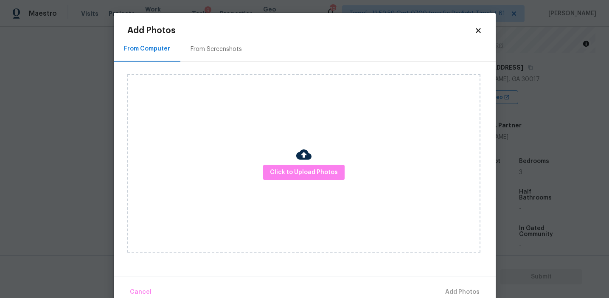
click at [104, 174] on body "Maestro Visits Projects Work Orders Tasks 9 Properties Geo Assignments 795 Tamp…" at bounding box center [304, 149] width 609 height 298
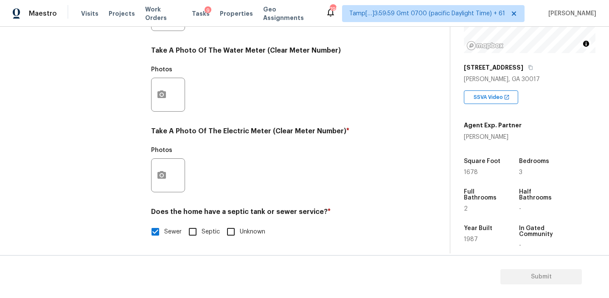
click at [187, 234] on input "Septic" at bounding box center [193, 232] width 18 height 18
checkbox input "true"
checkbox input "false"
click at [155, 168] on button "button" at bounding box center [161, 175] width 20 height 33
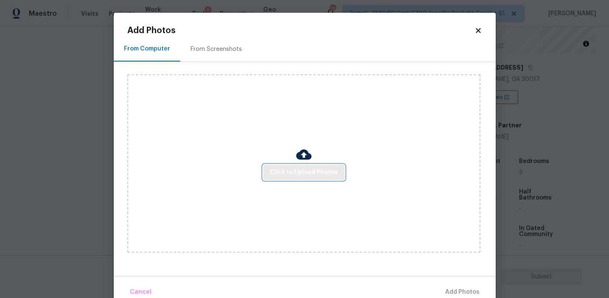
click at [274, 170] on span "Click to Upload Photos" at bounding box center [304, 172] width 68 height 11
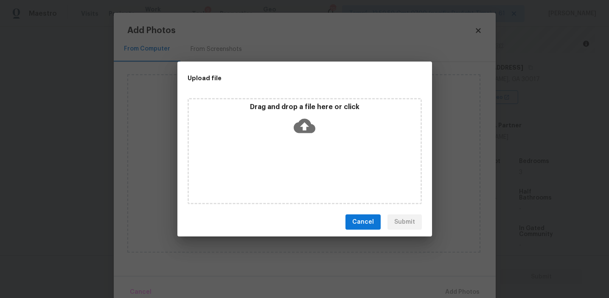
click at [277, 109] on p "Drag and drop a file here or click" at bounding box center [305, 107] width 232 height 9
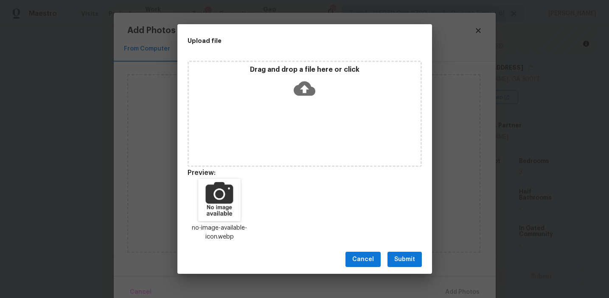
click at [390, 253] on button "Submit" at bounding box center [404, 260] width 34 height 16
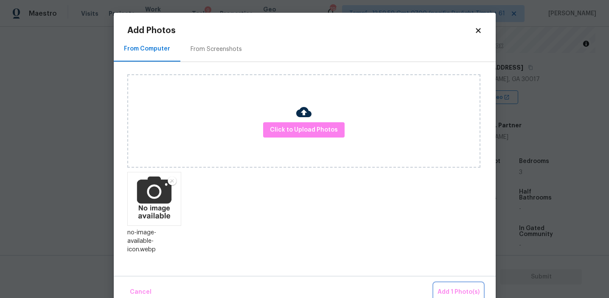
click at [438, 290] on span "Add 1 Photo(s)" at bounding box center [458, 292] width 42 height 11
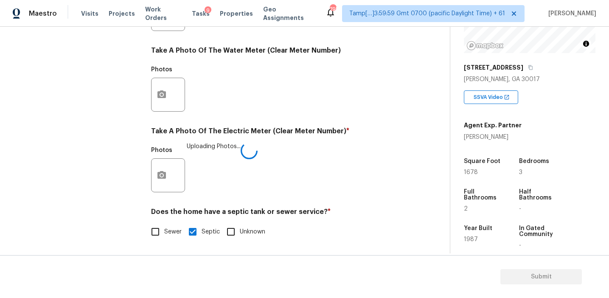
click at [336, 206] on div "Utilities Notes: ​ Are there solar panels? * Has solar panels No solar panels U…" at bounding box center [276, 29] width 251 height 442
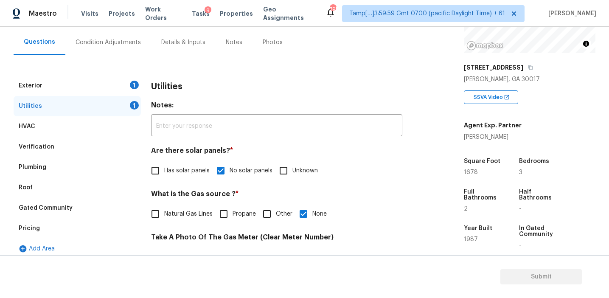
scroll to position [72, 0]
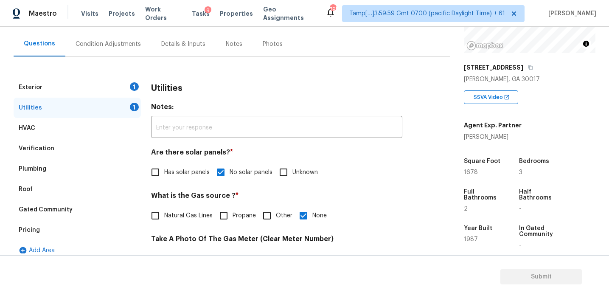
click at [167, 86] on h3 "Utilities" at bounding box center [166, 88] width 31 height 8
click at [130, 89] on div "Exterior 1" at bounding box center [77, 87] width 127 height 20
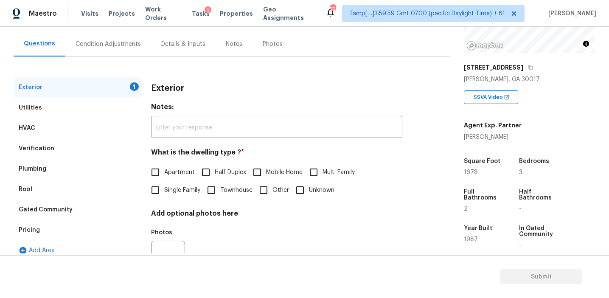
click at [167, 192] on span "Single Family" at bounding box center [182, 190] width 36 height 9
click at [164, 192] on input "Single Family" at bounding box center [155, 190] width 18 height 18
checkbox input "true"
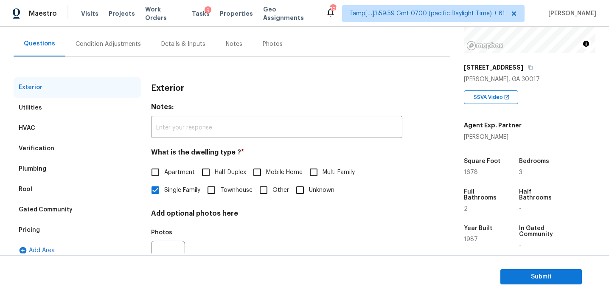
click at [131, 46] on div "Condition Adjustments" at bounding box center [107, 44] width 65 height 8
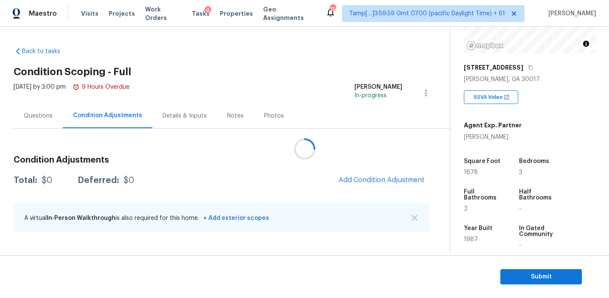
click at [252, 174] on div at bounding box center [304, 149] width 609 height 298
click at [284, 171] on div at bounding box center [304, 149] width 609 height 298
click at [302, 145] on icon at bounding box center [305, 149] width 20 height 20
click at [305, 190] on div at bounding box center [304, 149] width 609 height 298
click at [304, 188] on div at bounding box center [304, 149] width 609 height 298
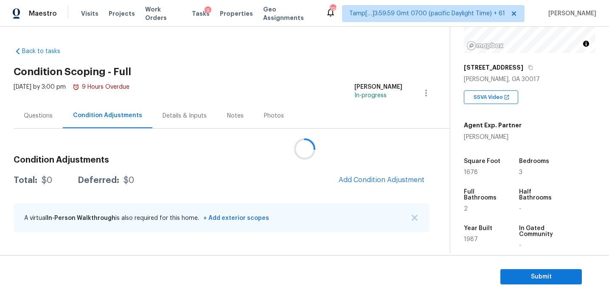
click at [304, 188] on div at bounding box center [304, 149] width 609 height 298
click at [297, 182] on div at bounding box center [304, 149] width 609 height 298
click at [372, 180] on span "Add Condition Adjustment" at bounding box center [381, 180] width 86 height 8
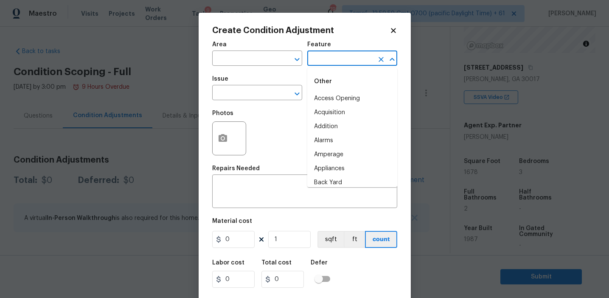
click at [327, 53] on input "text" at bounding box center [340, 59] width 66 height 13
click at [340, 91] on div "Other" at bounding box center [352, 81] width 90 height 20
click at [333, 95] on li "Overall" at bounding box center [352, 99] width 90 height 14
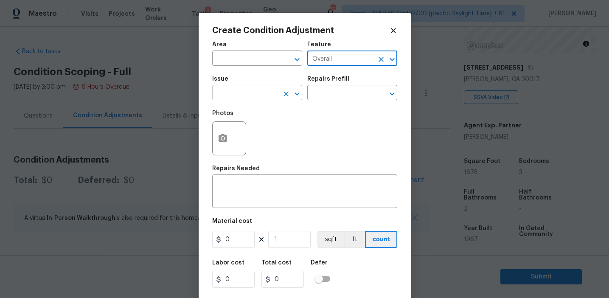
type input "Overall"
click at [237, 96] on input "text" at bounding box center [245, 93] width 66 height 13
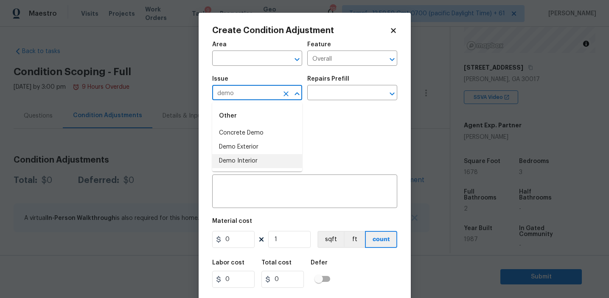
click at [262, 159] on li "Demo Interior" at bounding box center [257, 161] width 90 height 14
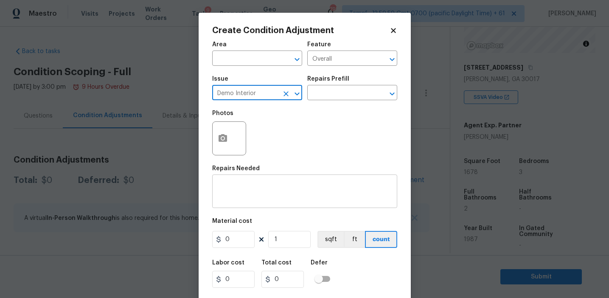
type input "Demo Interior"
click at [265, 182] on div "x ​" at bounding box center [304, 191] width 185 height 31
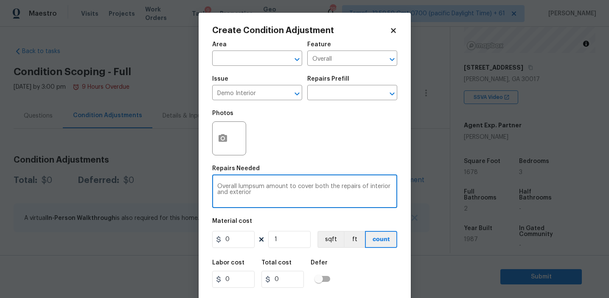
type textarea "Overall lumpsum amount to cover both the repairs of interior and exterior"
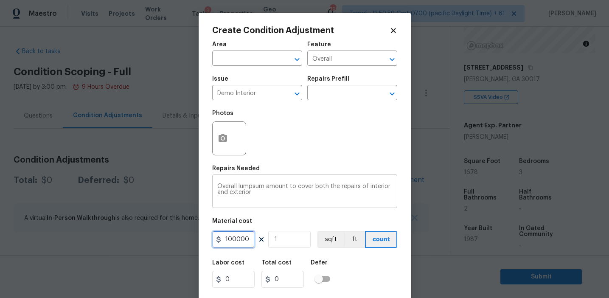
type input "100000"
click at [223, 135] on icon "button" at bounding box center [222, 138] width 8 height 8
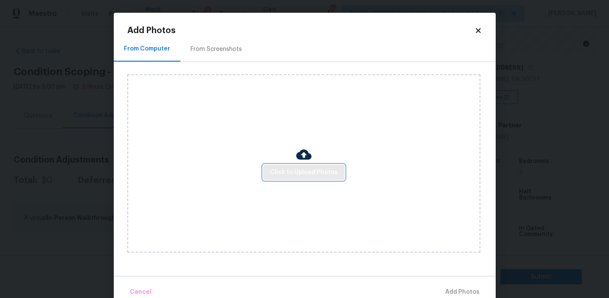
click at [314, 175] on span "Click to Upload Photos" at bounding box center [304, 172] width 68 height 11
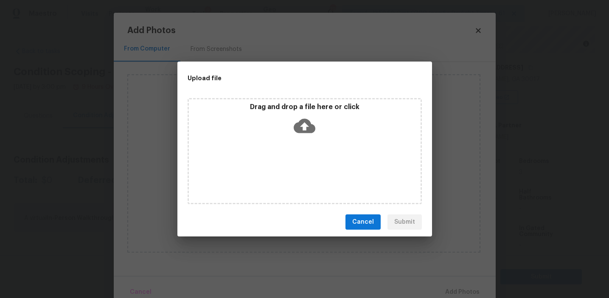
click at [310, 121] on icon at bounding box center [305, 126] width 22 height 14
